Goal: Transaction & Acquisition: Purchase product/service

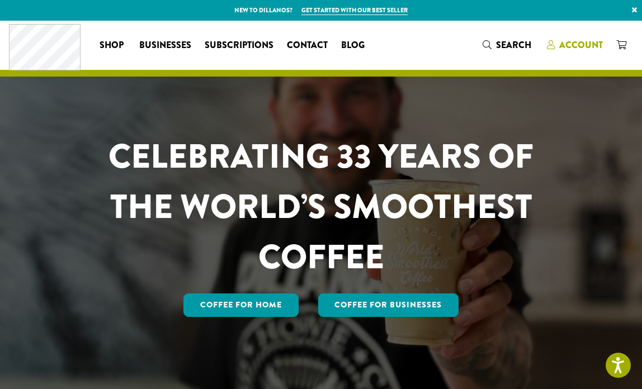
click at [561, 42] on span "Account" at bounding box center [581, 45] width 44 height 13
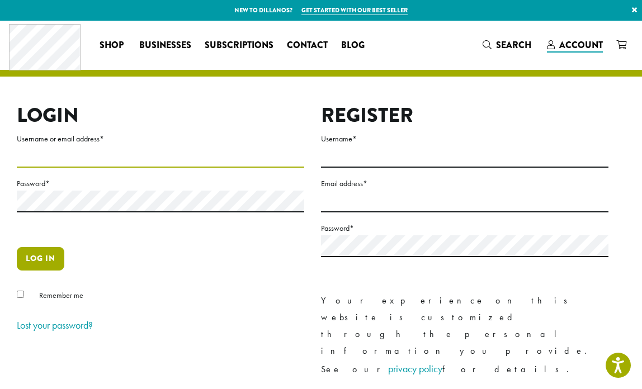
type input "**********"
click at [41, 259] on button "Log in" at bounding box center [41, 258] width 48 height 23
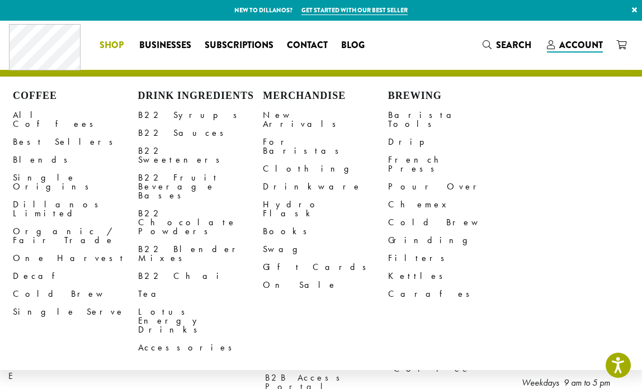
click at [114, 46] on span "Shop" at bounding box center [112, 46] width 24 height 14
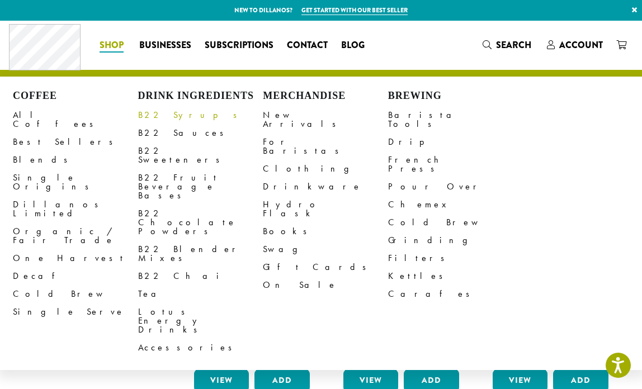
click at [150, 114] on link "B22 Syrups" at bounding box center [200, 115] width 125 height 18
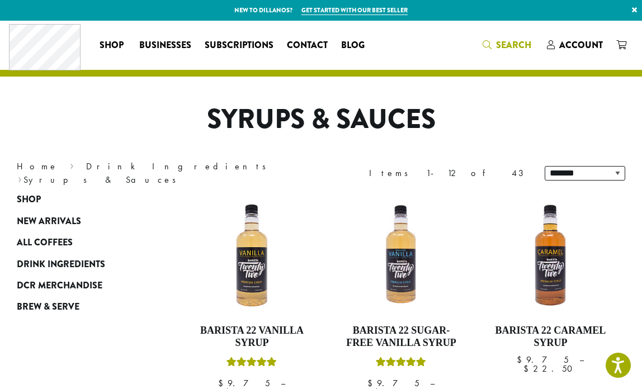
click at [497, 49] on span "Search" at bounding box center [513, 45] width 35 height 13
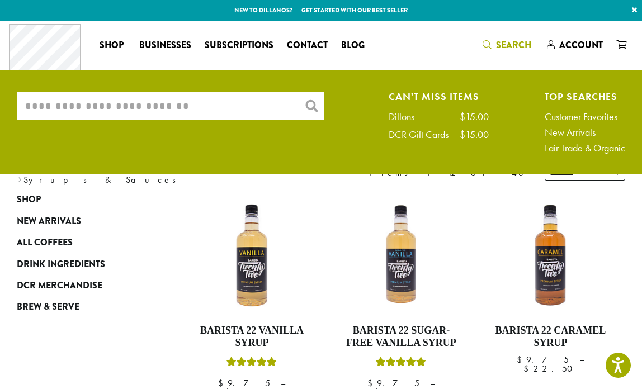
click at [140, 110] on input "What are you searching for?" at bounding box center [171, 106] width 308 height 28
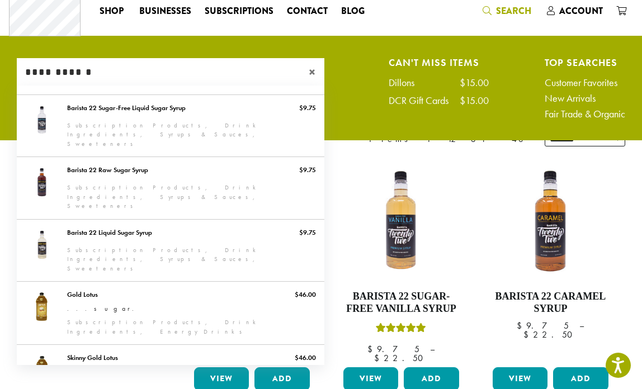
type input "**********"
click at [358, 141] on div "**********" at bounding box center [481, 139] width 304 height 31
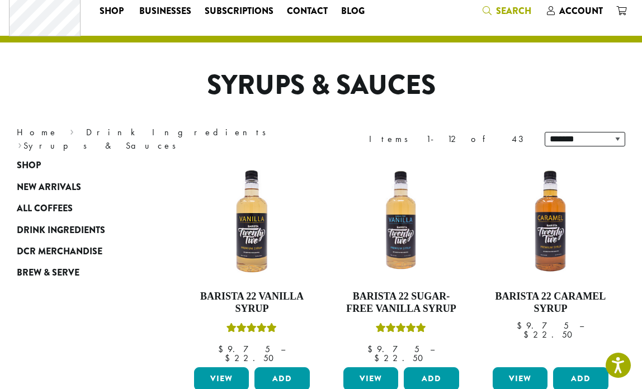
click at [503, 5] on span "Search" at bounding box center [513, 10] width 35 height 13
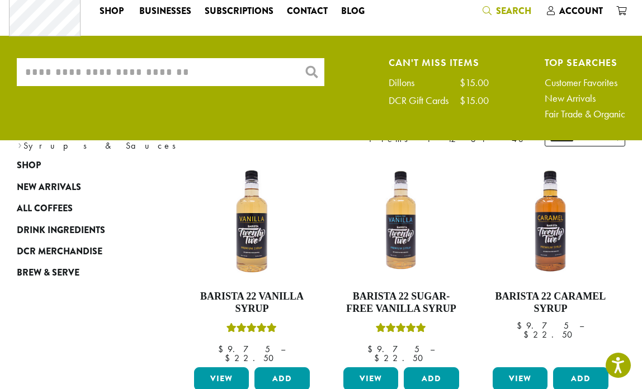
click at [270, 77] on input "What are you searching for?" at bounding box center [171, 72] width 308 height 28
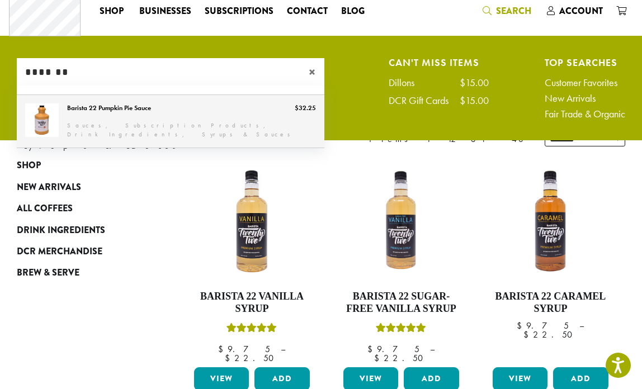
type input "*******"
click at [151, 126] on link "Barista 22 Pumpkin Pie Sauce" at bounding box center [171, 121] width 308 height 53
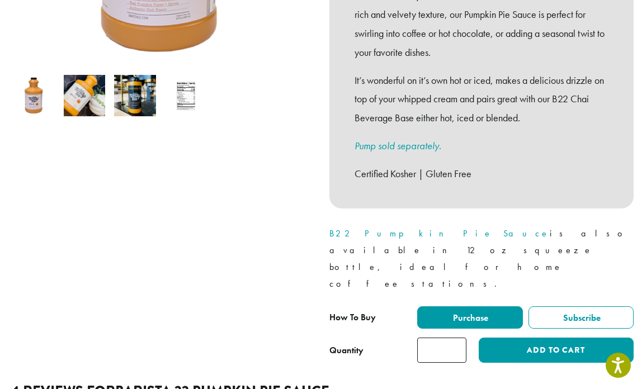
scroll to position [349, 0]
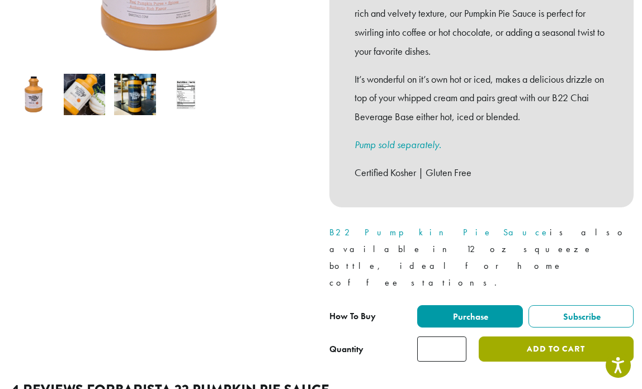
click at [521, 337] on button "Add to cart" at bounding box center [556, 349] width 155 height 25
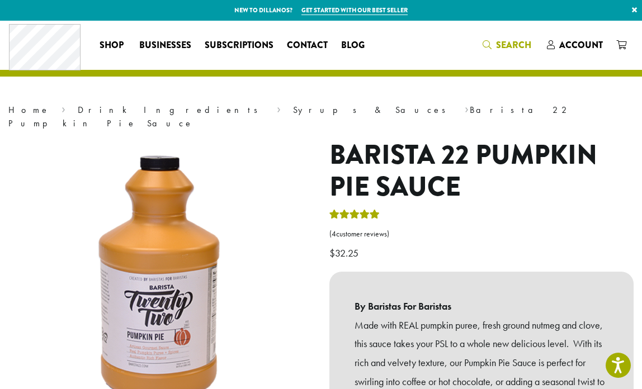
click at [513, 46] on span "Search" at bounding box center [513, 45] width 35 height 13
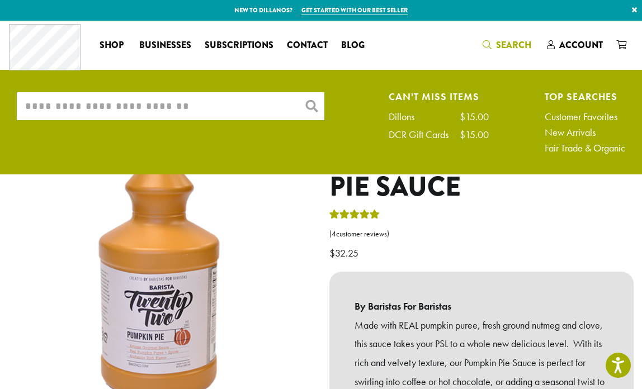
click at [269, 113] on input "What are you searching for?" at bounding box center [171, 106] width 308 height 28
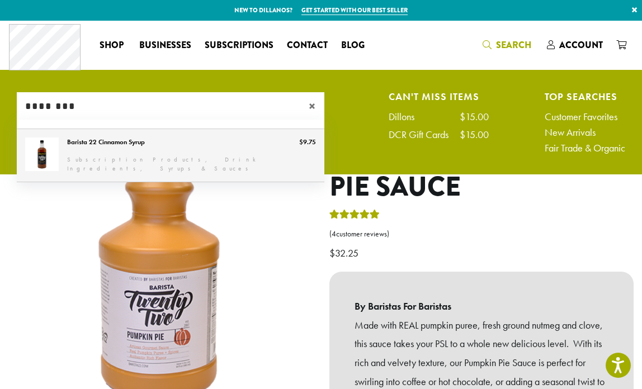
type input "********"
click at [197, 153] on link "Barista 22 Cinnamon Syrup" at bounding box center [171, 155] width 308 height 53
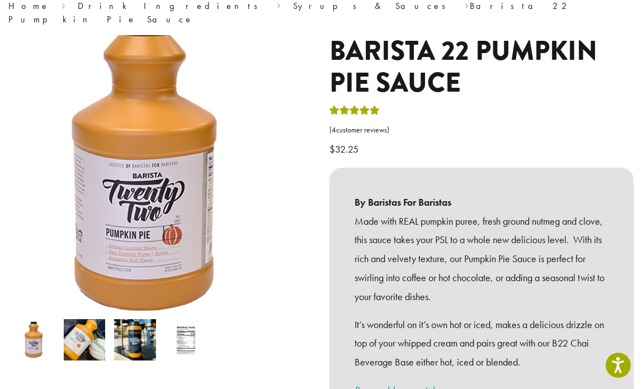
scroll to position [129, 0]
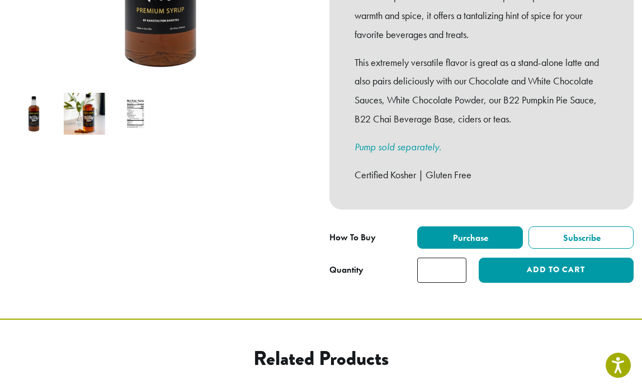
scroll to position [343, 0]
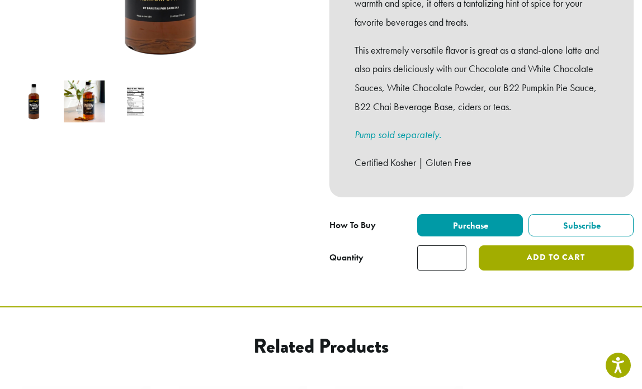
click at [543, 248] on button "Add to cart" at bounding box center [556, 257] width 155 height 25
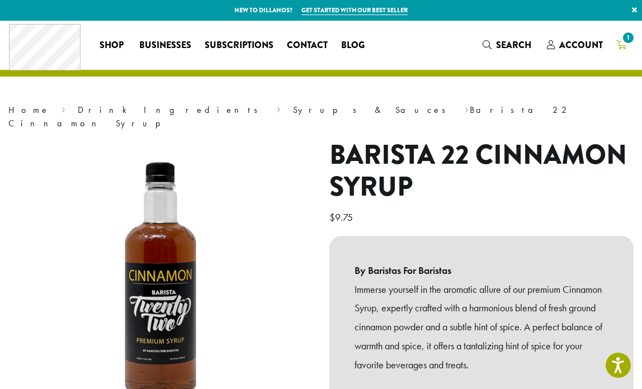
click at [627, 41] on span "1" at bounding box center [628, 37] width 15 height 15
click at [626, 40] on span "1" at bounding box center [628, 37] width 15 height 15
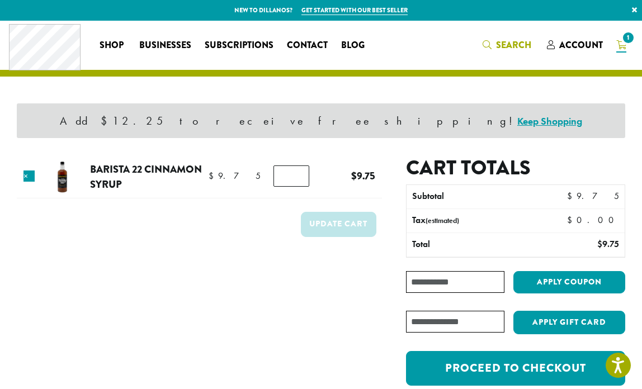
click at [518, 46] on span "Search" at bounding box center [513, 45] width 35 height 13
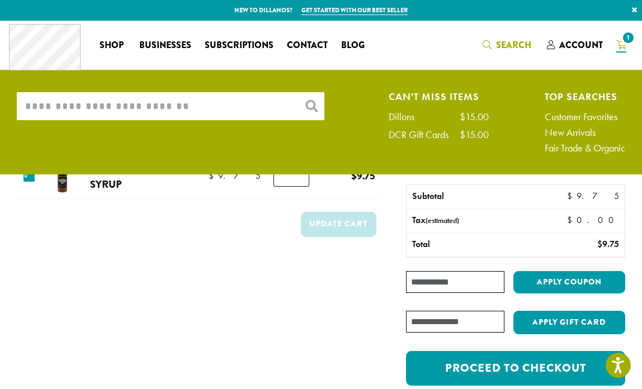
click at [254, 103] on input "What are you searching for?" at bounding box center [171, 106] width 308 height 28
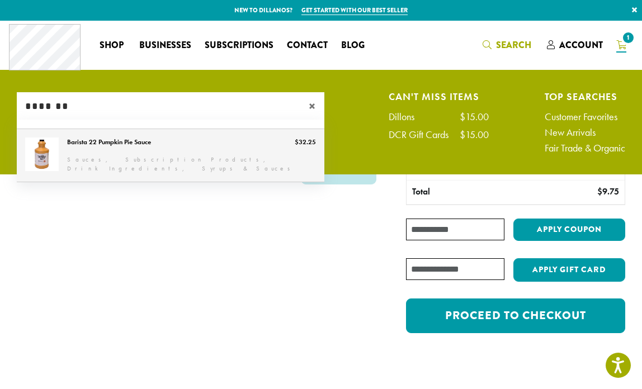
type input "*******"
click at [179, 150] on link "Barista 22 Pumpkin Pie Sauce" at bounding box center [171, 155] width 308 height 53
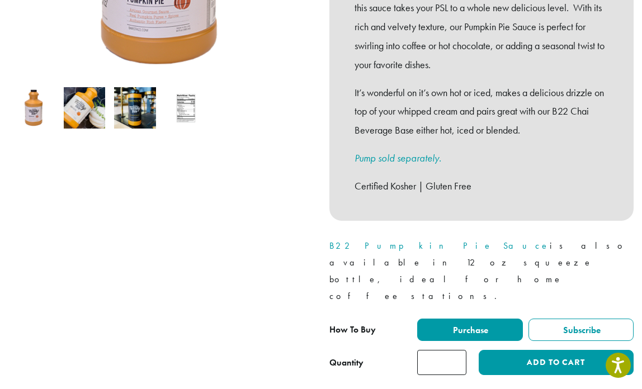
scroll to position [354, 0]
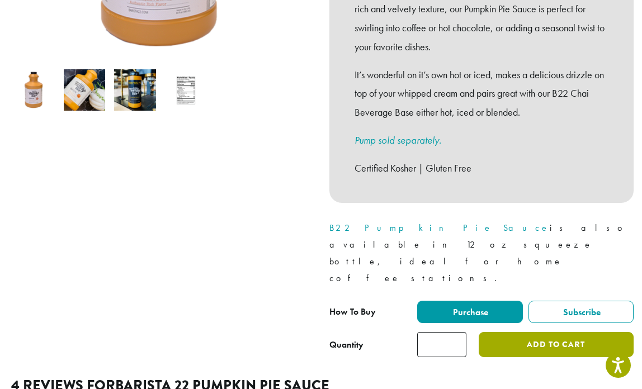
click at [538, 332] on button "Add to cart" at bounding box center [556, 344] width 155 height 25
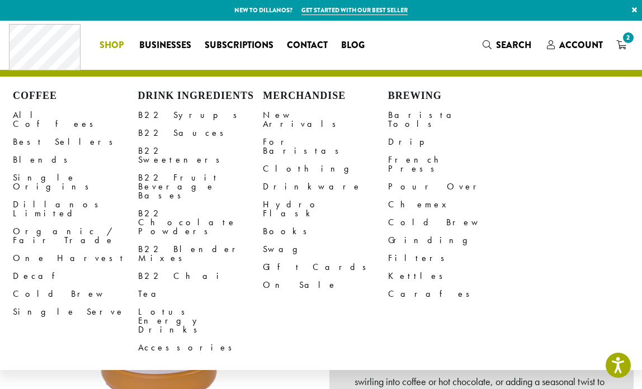
click at [118, 47] on span "Shop" at bounding box center [112, 46] width 24 height 14
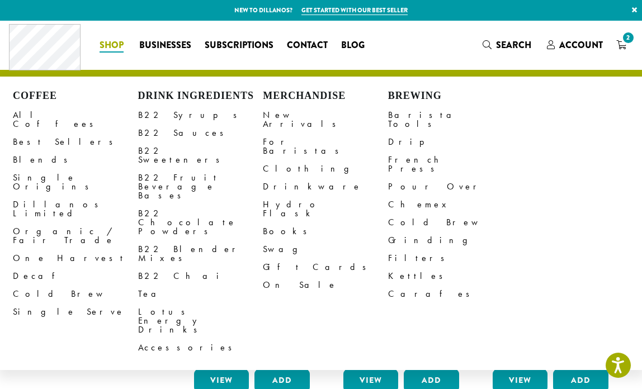
click at [117, 42] on span "Shop" at bounding box center [112, 46] width 24 height 14
click at [164, 240] on link "B22 Blender Mixes" at bounding box center [200, 253] width 125 height 27
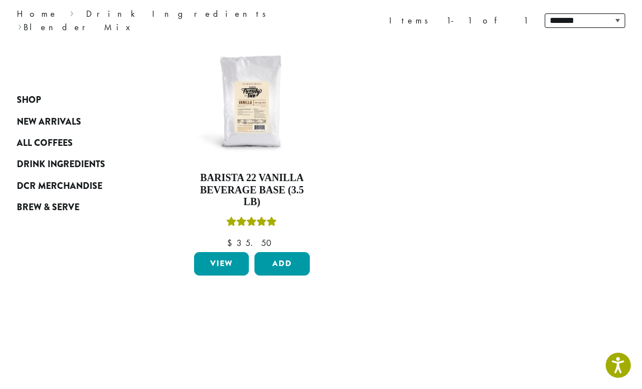
scroll to position [153, 0]
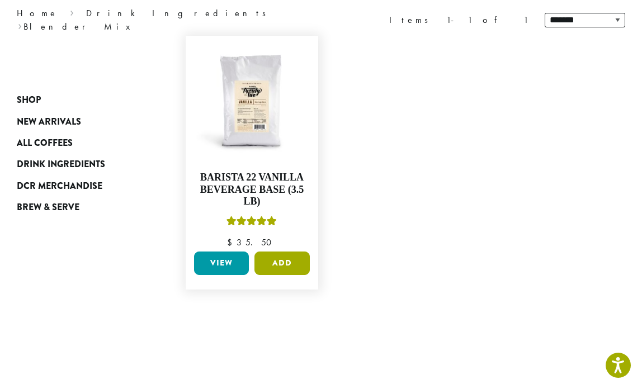
click at [288, 252] on button "Add" at bounding box center [281, 263] width 55 height 23
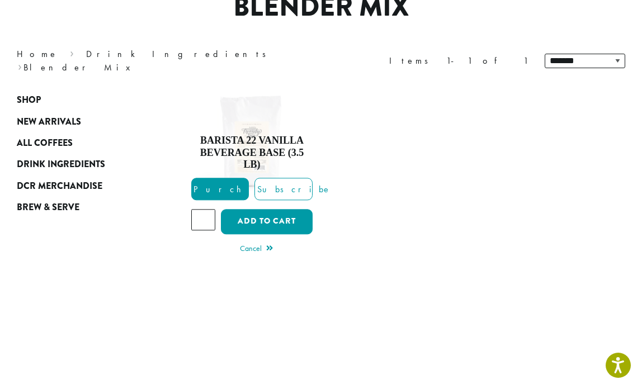
scroll to position [116, 0]
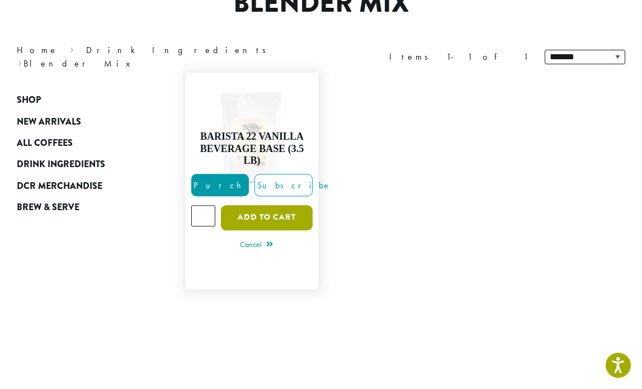
click at [266, 205] on button "Add to cart" at bounding box center [267, 217] width 92 height 25
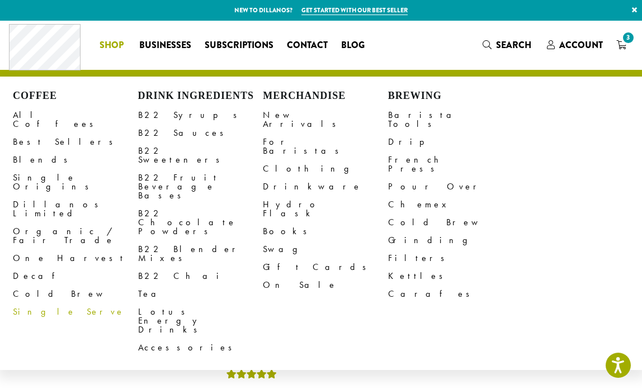
click at [110, 43] on span "Shop" at bounding box center [112, 46] width 24 height 14
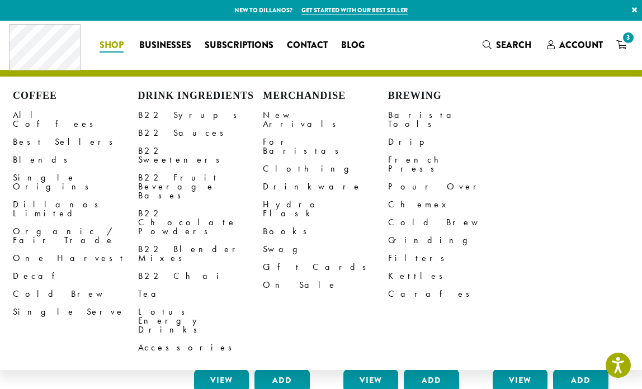
click at [112, 42] on li "Coffee All Coffees Best Sellers Blends Single Origins Dillanos Limited Organic …" at bounding box center [113, 45] width 40 height 18
click at [163, 303] on link "Lotus Energy Drinks" at bounding box center [200, 321] width 125 height 36
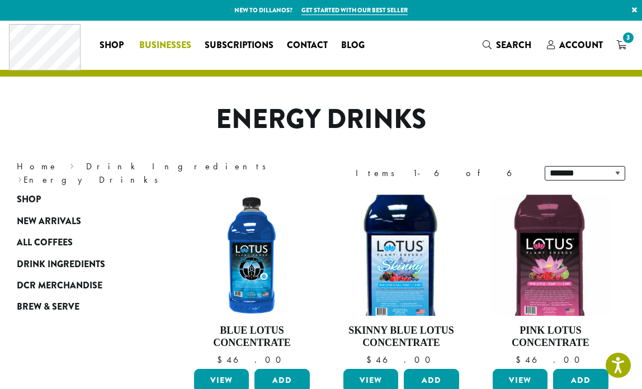
click at [164, 45] on span "Businesses" at bounding box center [165, 46] width 52 height 14
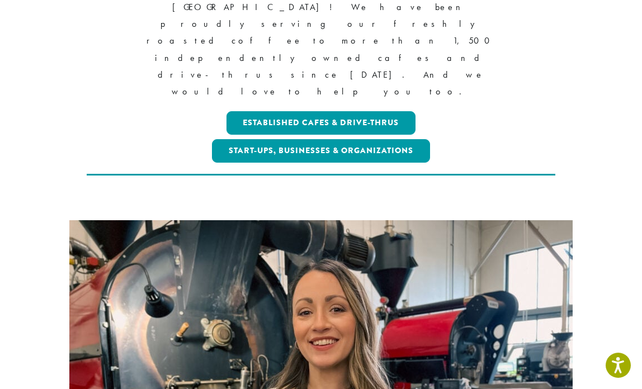
scroll to position [337, 0]
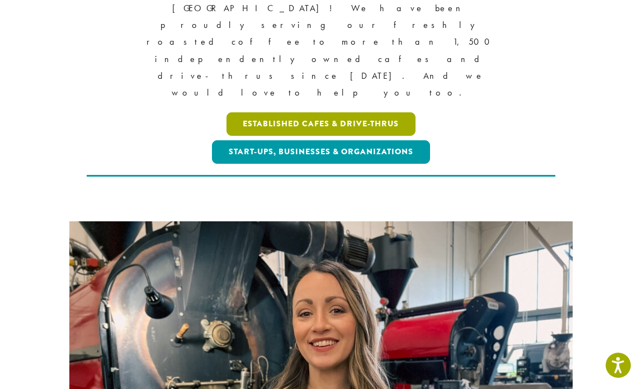
click at [283, 112] on link "Established Cafes & Drive-Thrus" at bounding box center [321, 123] width 190 height 23
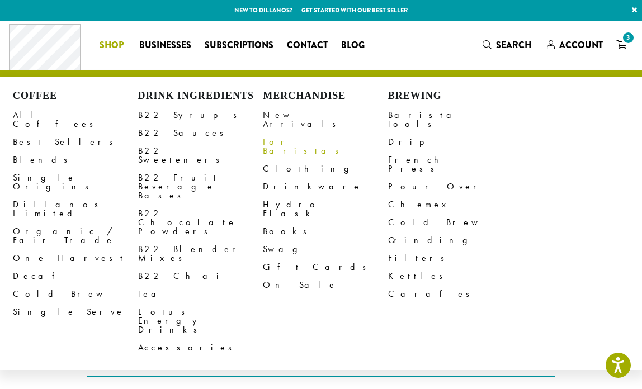
click at [284, 133] on link "For Baristas" at bounding box center [325, 146] width 125 height 27
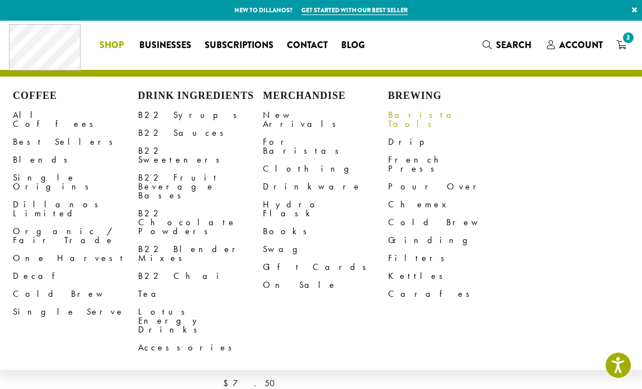
click at [400, 114] on link "Barista Tools" at bounding box center [450, 119] width 125 height 27
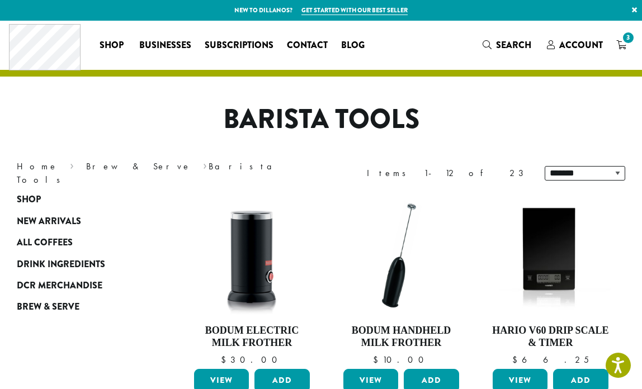
click at [621, 42] on icon "3" at bounding box center [621, 44] width 10 height 9
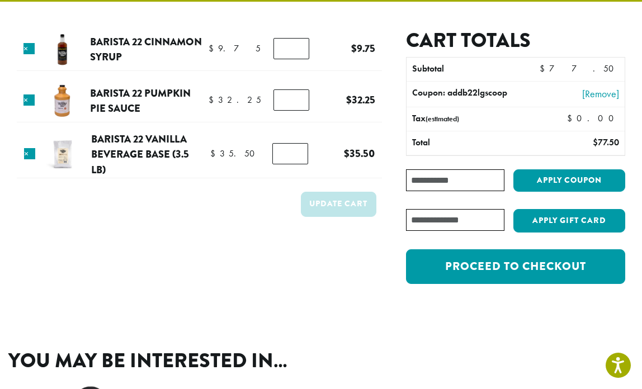
scroll to position [76, 0]
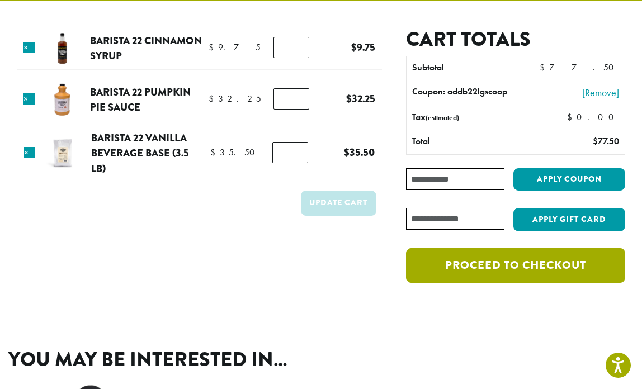
click at [497, 261] on link "Proceed to checkout" at bounding box center [515, 265] width 219 height 35
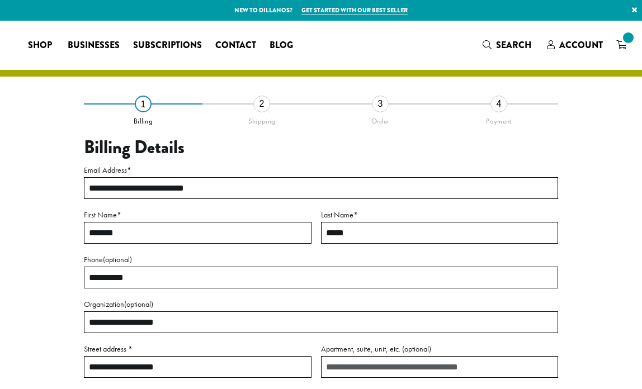
select select "**"
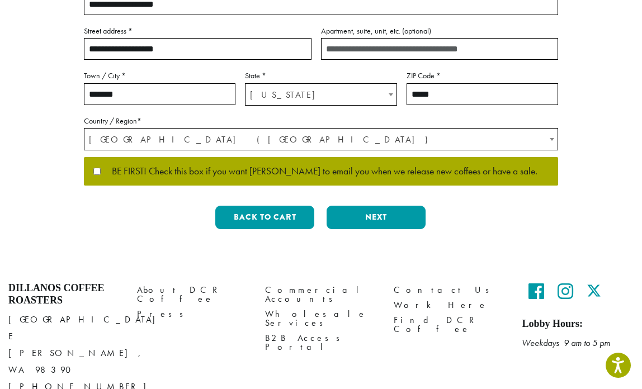
scroll to position [332, 0]
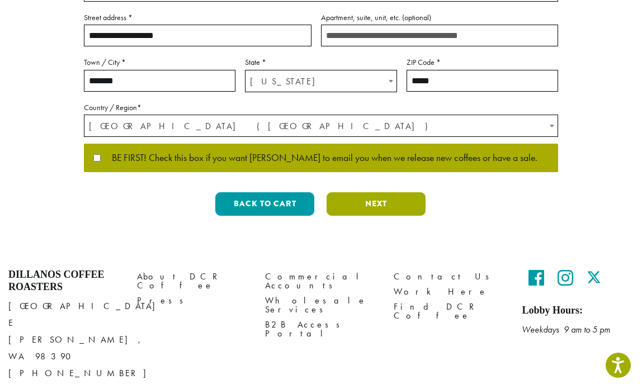
click at [374, 213] on button "Next" at bounding box center [376, 203] width 99 height 23
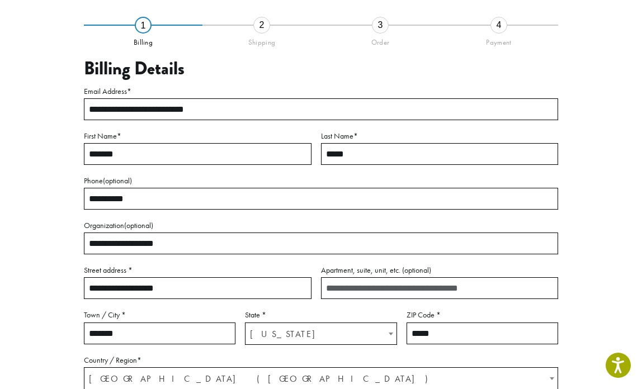
scroll to position [64, 0]
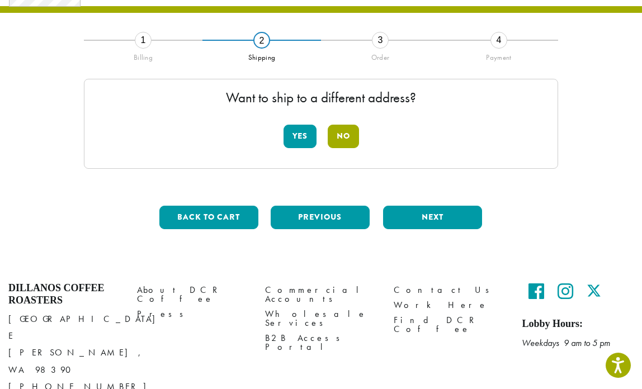
click at [339, 135] on button "No" at bounding box center [343, 136] width 31 height 23
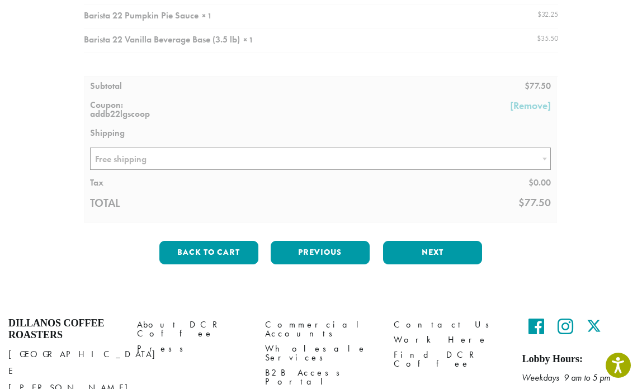
scroll to position [186, 0]
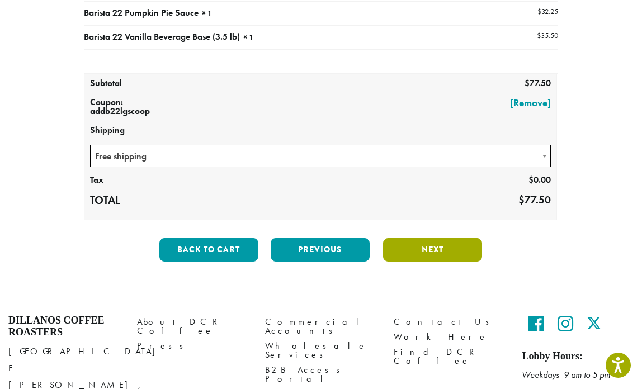
click at [425, 250] on button "Next" at bounding box center [432, 249] width 99 height 23
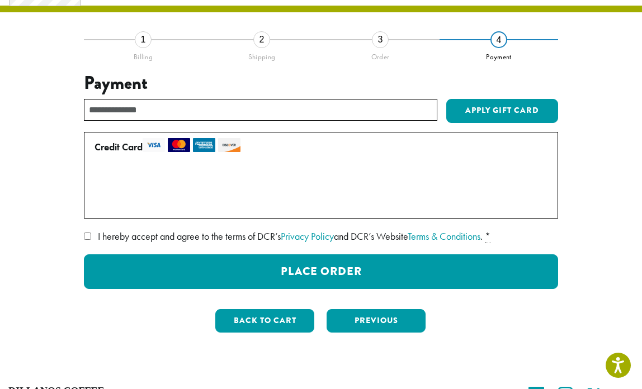
scroll to position [64, 0]
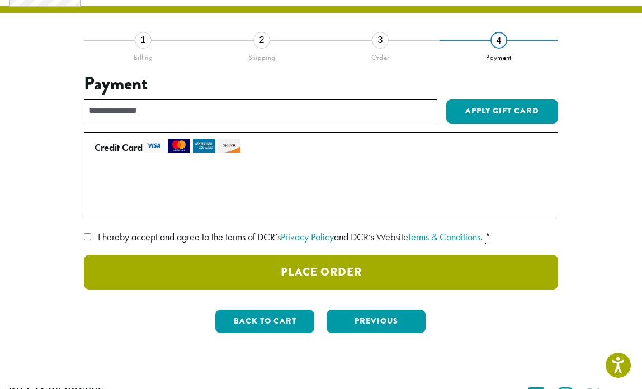
click at [312, 271] on button "Place Order" at bounding box center [321, 272] width 474 height 35
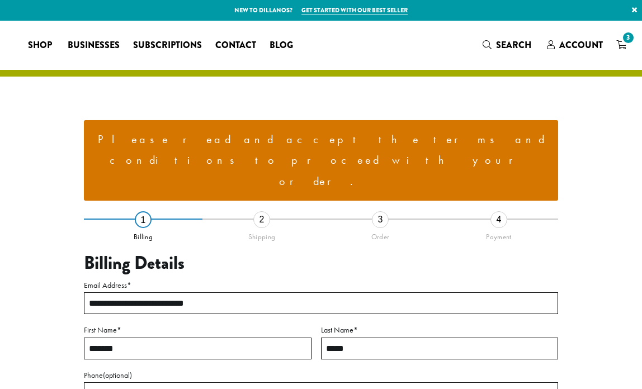
select select "**"
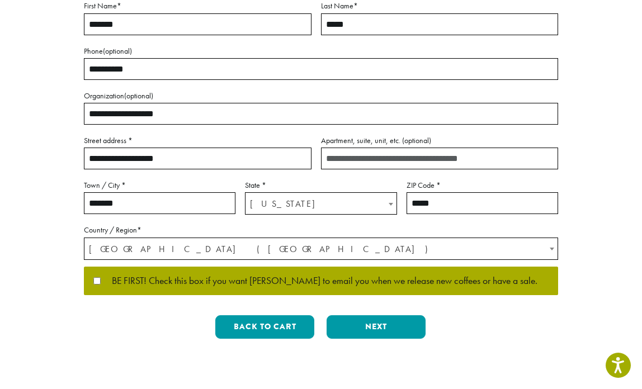
scroll to position [337, 0]
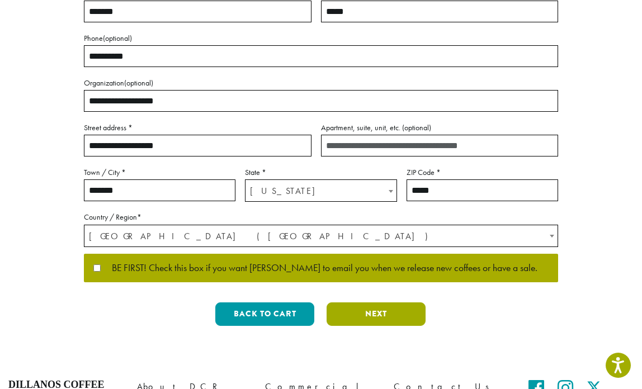
click at [389, 302] on button "Next" at bounding box center [376, 313] width 99 height 23
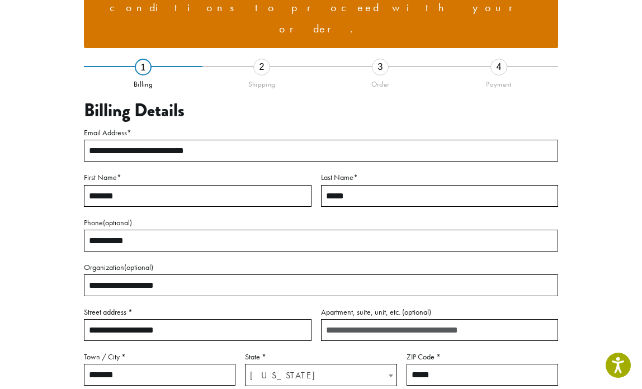
scroll to position [138, 0]
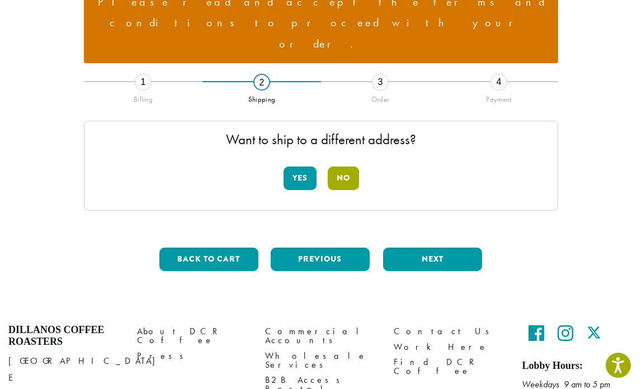
click at [343, 167] on button "No" at bounding box center [343, 178] width 31 height 23
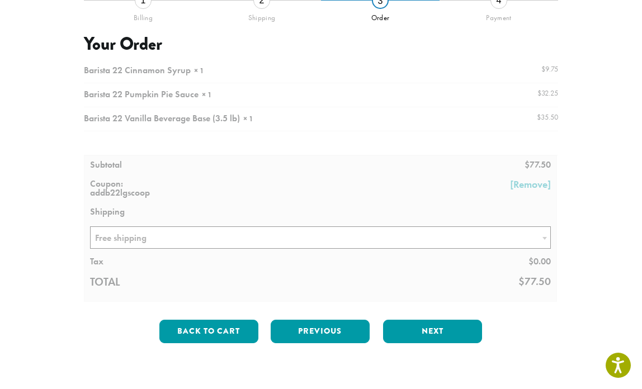
scroll to position [245, 0]
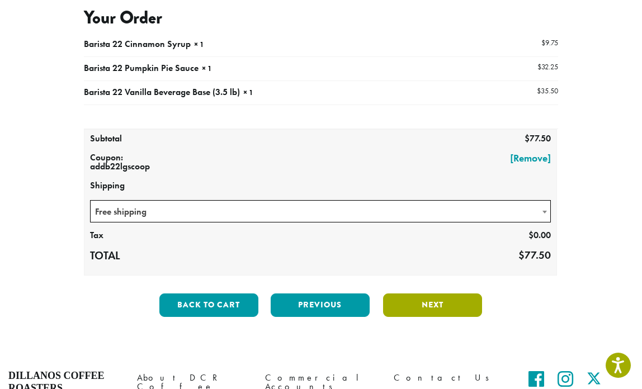
click at [412, 294] on button "Next" at bounding box center [432, 305] width 99 height 23
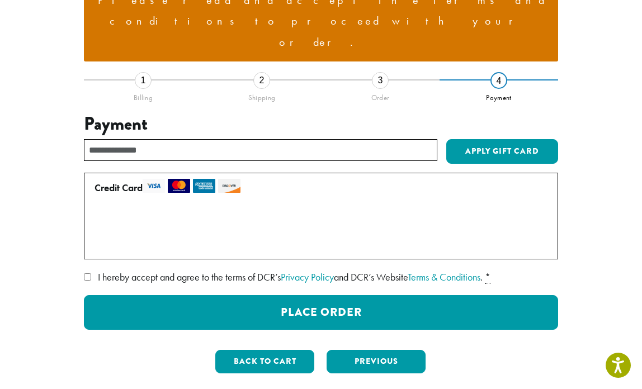
scroll to position [138, 0]
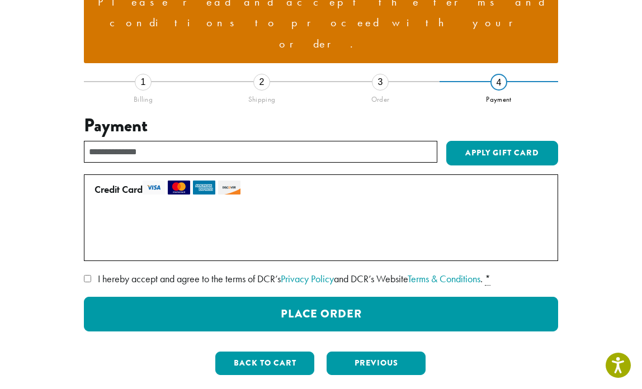
click at [83, 235] on div "**********" at bounding box center [321, 175] width 608 height 418
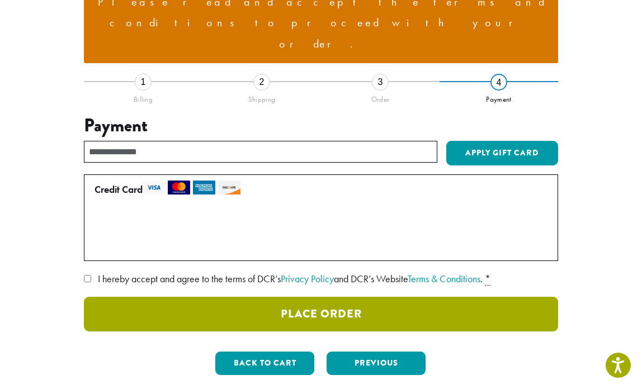
click at [324, 297] on button "Place Order" at bounding box center [321, 314] width 474 height 35
